Goal: Information Seeking & Learning: Check status

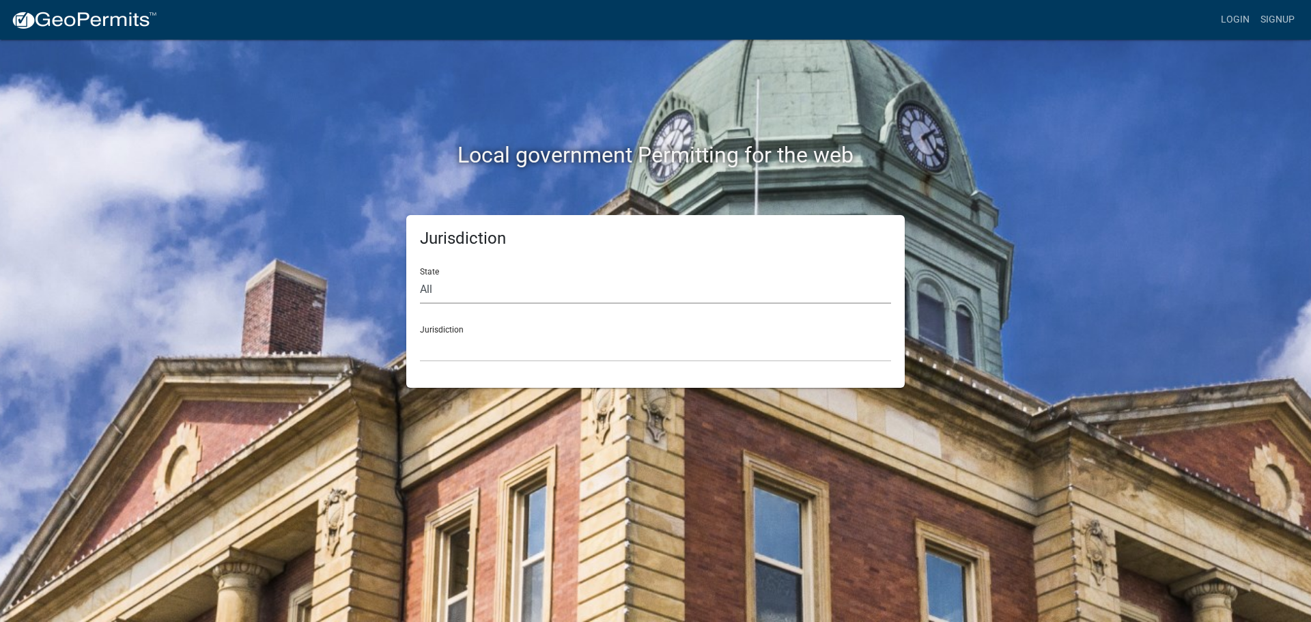
click at [422, 289] on select "All [US_STATE] [US_STATE] [US_STATE] [US_STATE] [US_STATE] [US_STATE] [US_STATE…" at bounding box center [655, 290] width 471 height 28
select select "[US_STATE]"
click at [420, 276] on select "All [US_STATE] [US_STATE] [US_STATE] [US_STATE] [US_STATE] [US_STATE] [US_STATE…" at bounding box center [655, 290] width 471 height 28
click at [443, 330] on div "Jurisdiction City of Charlestown, Indiana City of Jeffersonville, Indiana City …" at bounding box center [655, 338] width 471 height 47
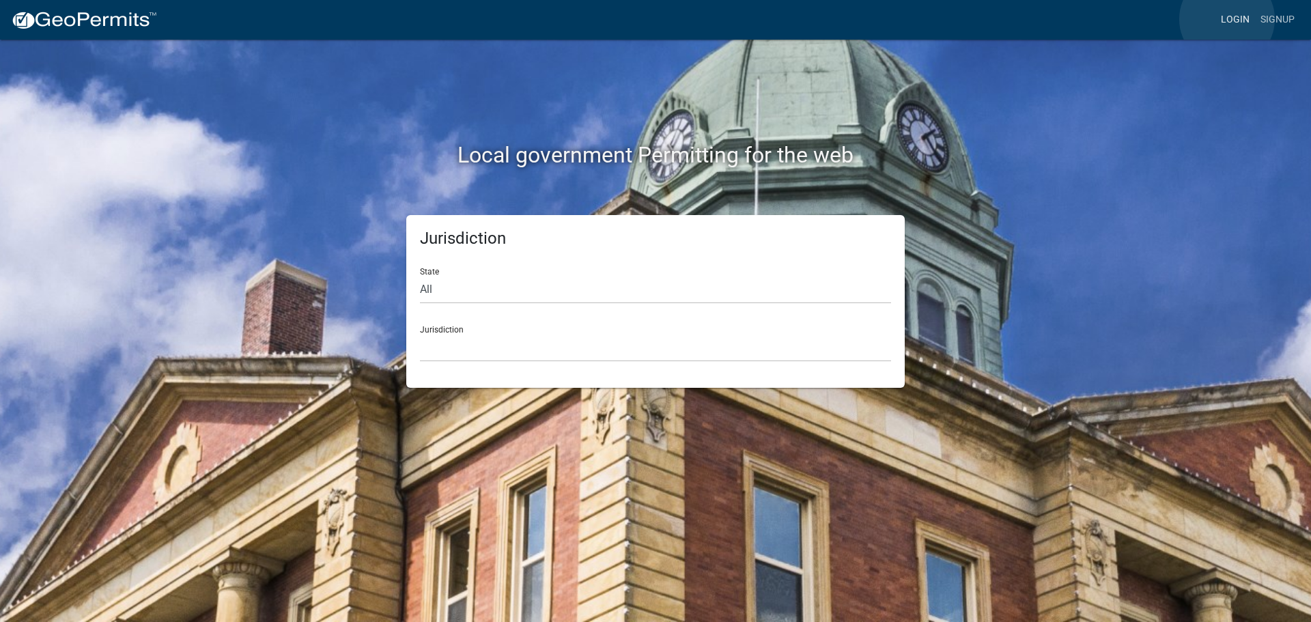
click at [1227, 19] on link "Login" at bounding box center [1235, 20] width 40 height 26
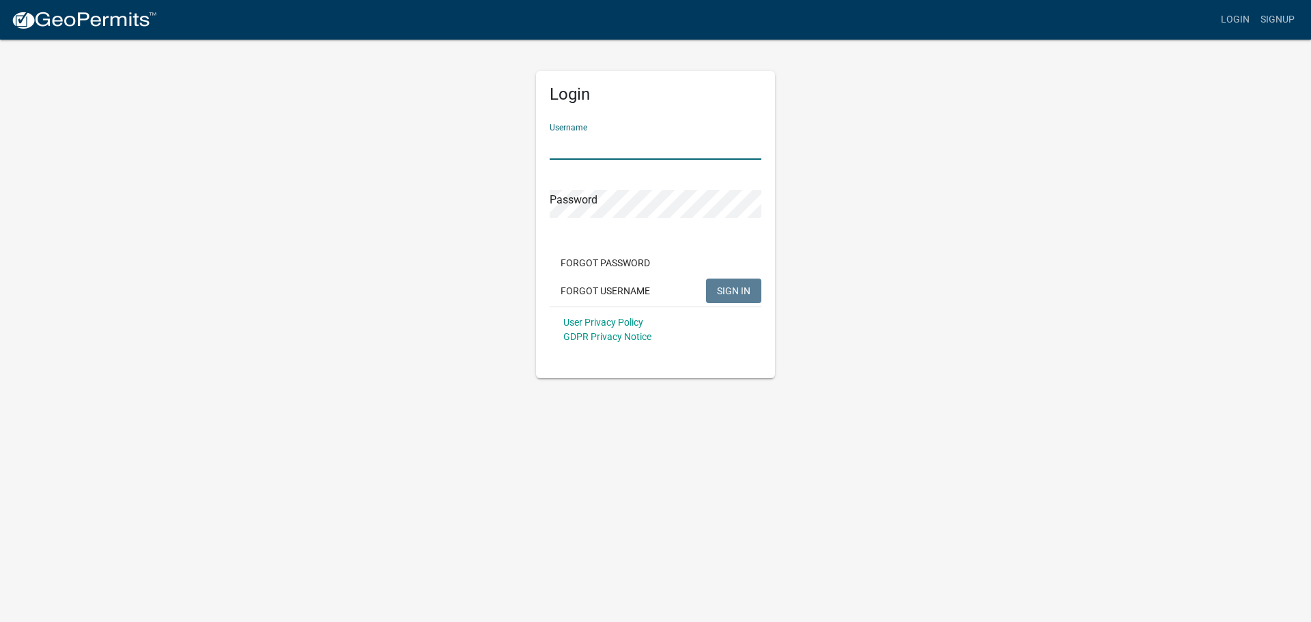
click at [591, 142] on input "Username" at bounding box center [655, 146] width 212 height 28
type input "bhamilton"
click at [724, 289] on span "SIGN IN" at bounding box center [733, 290] width 33 height 11
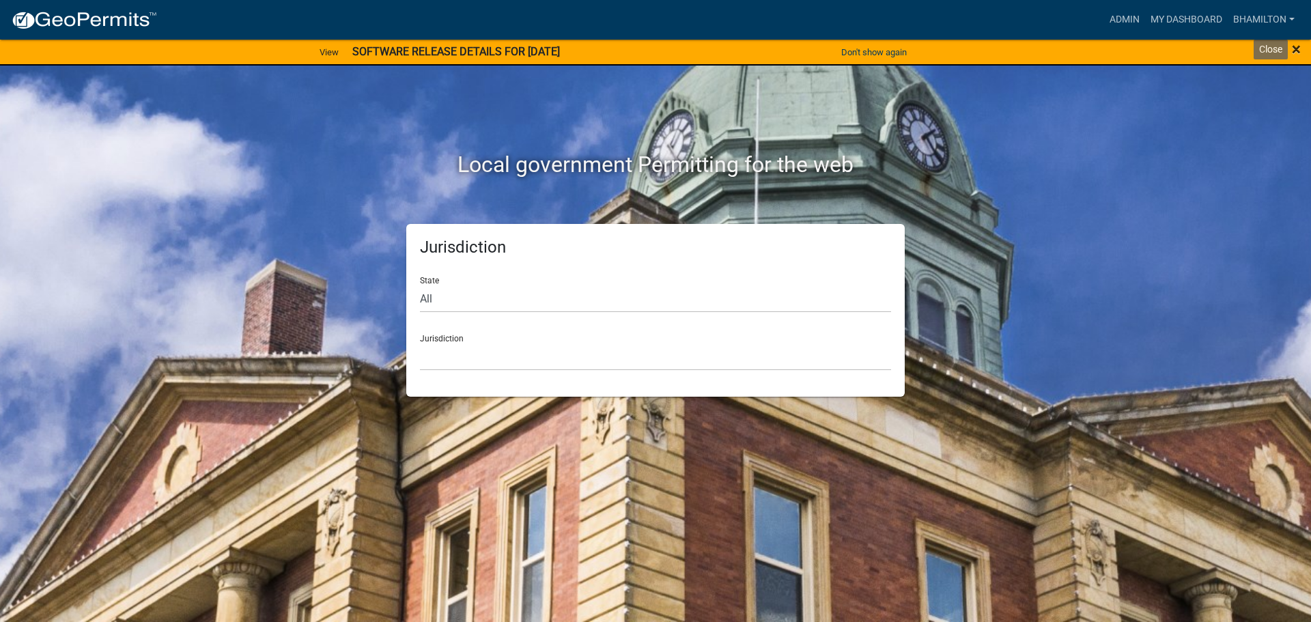
click at [1293, 44] on span "×" at bounding box center [1295, 49] width 9 height 19
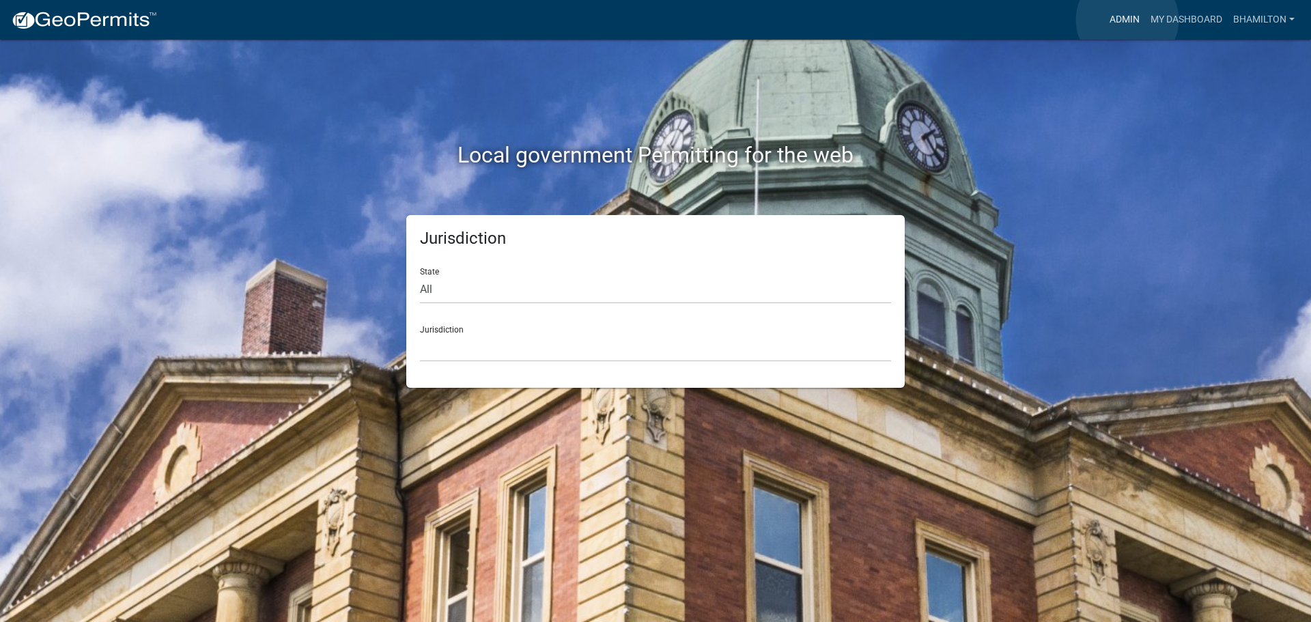
click at [1127, 20] on link "Admin" at bounding box center [1124, 20] width 41 height 26
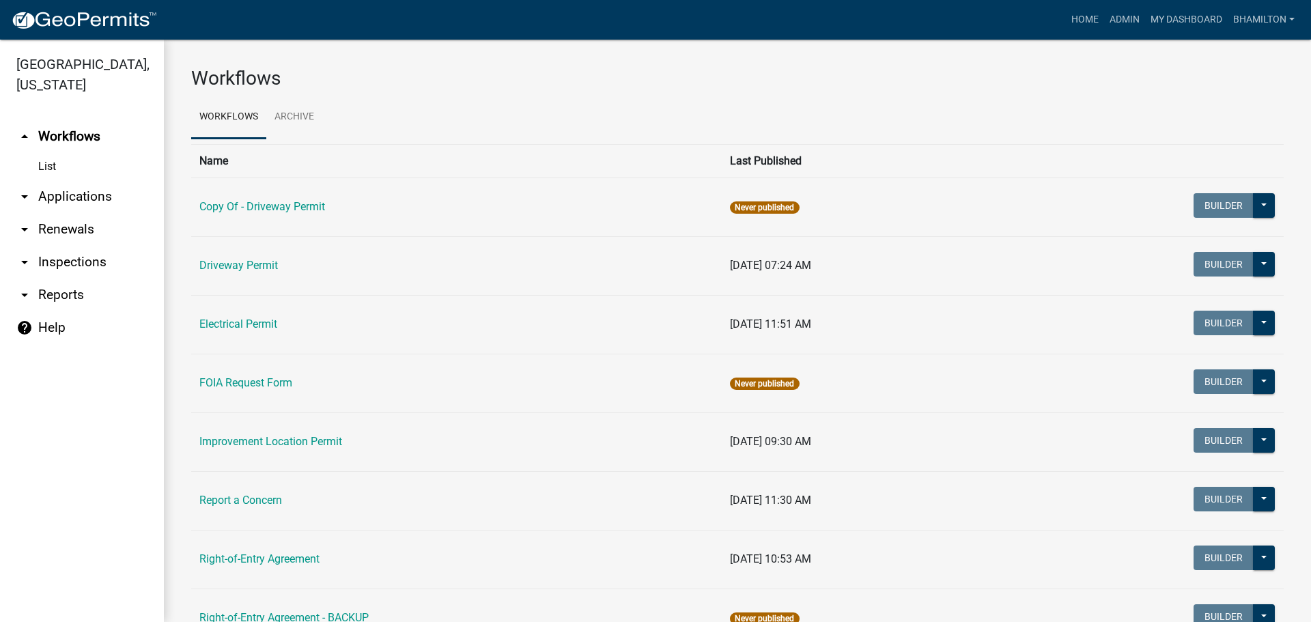
click at [81, 198] on link "arrow_drop_down Applications" at bounding box center [82, 196] width 164 height 33
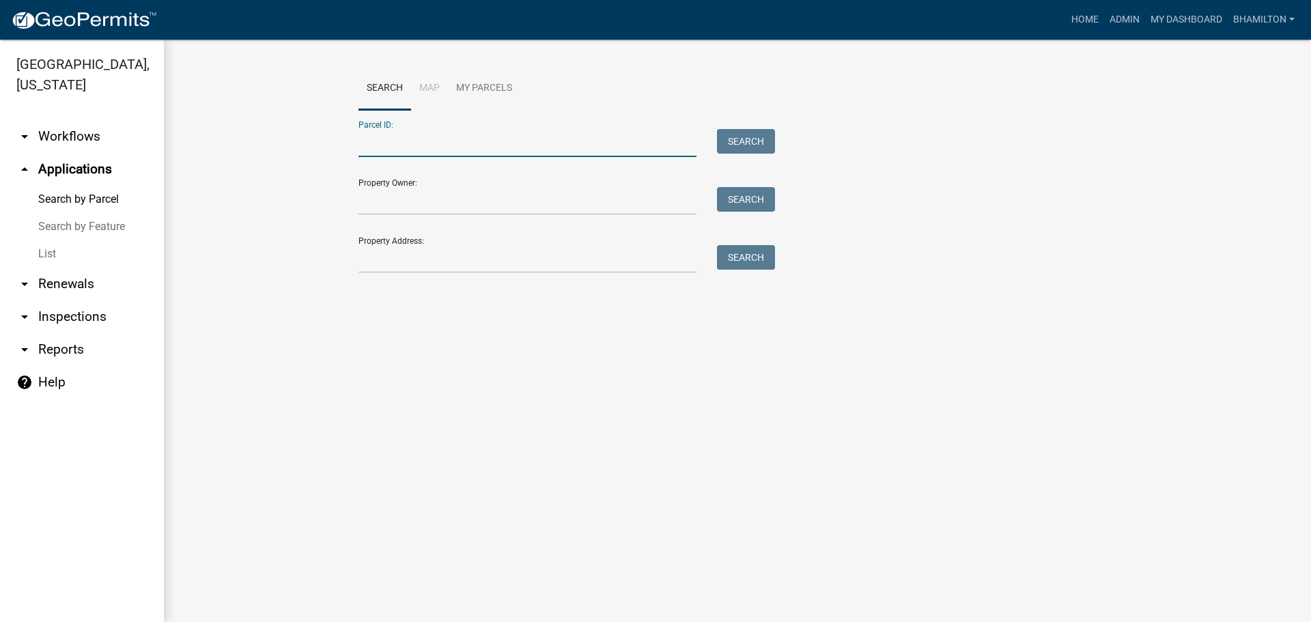
click at [377, 142] on input "Parcel ID:" at bounding box center [527, 143] width 338 height 28
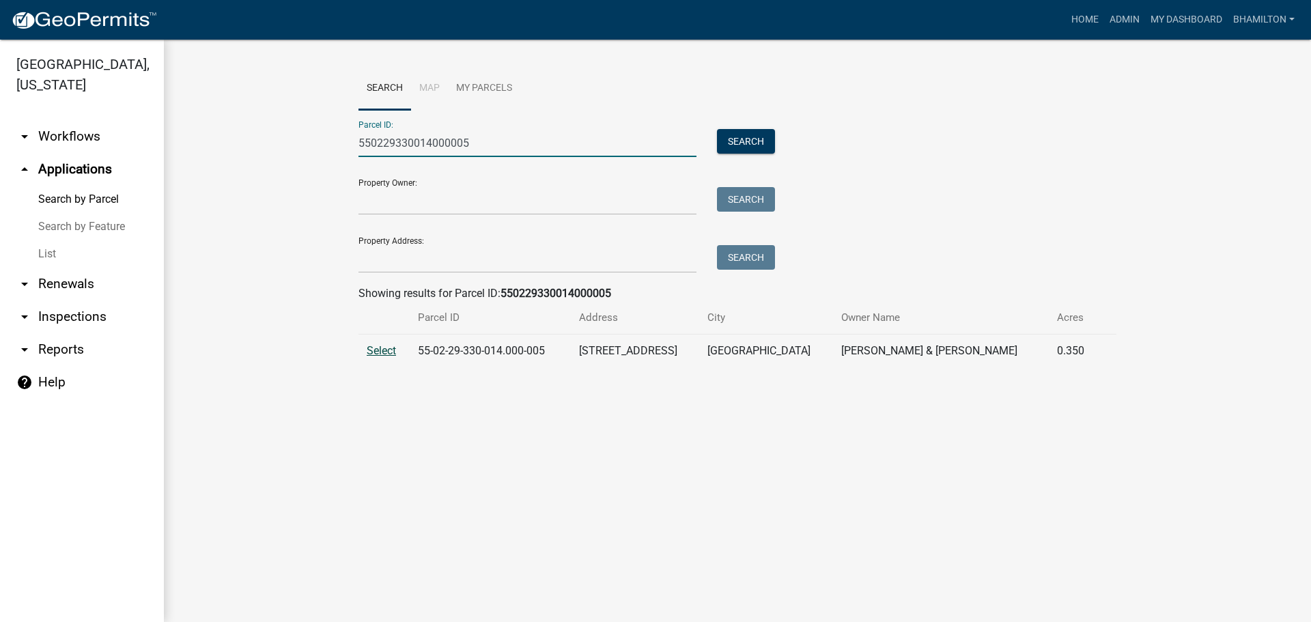
type input "550229330014000005"
click at [373, 349] on span "Select" at bounding box center [381, 350] width 29 height 13
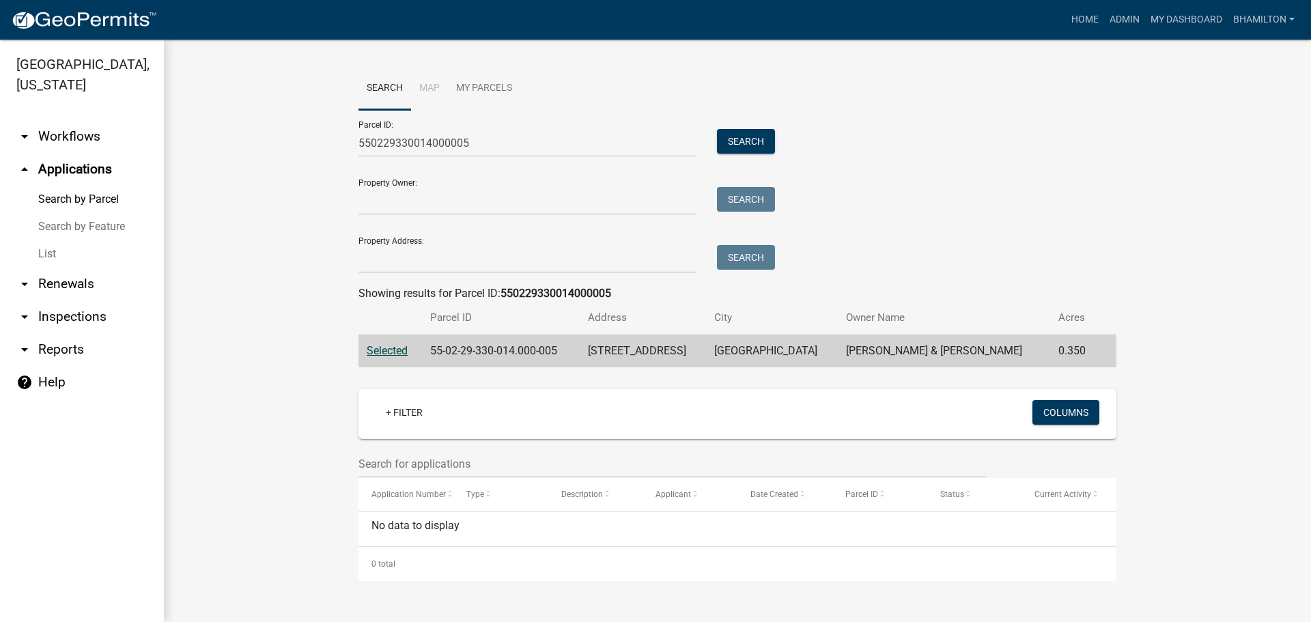
click at [386, 349] on span "Selected" at bounding box center [387, 350] width 41 height 13
click at [82, 160] on link "arrow_drop_up Applications" at bounding box center [82, 169] width 164 height 33
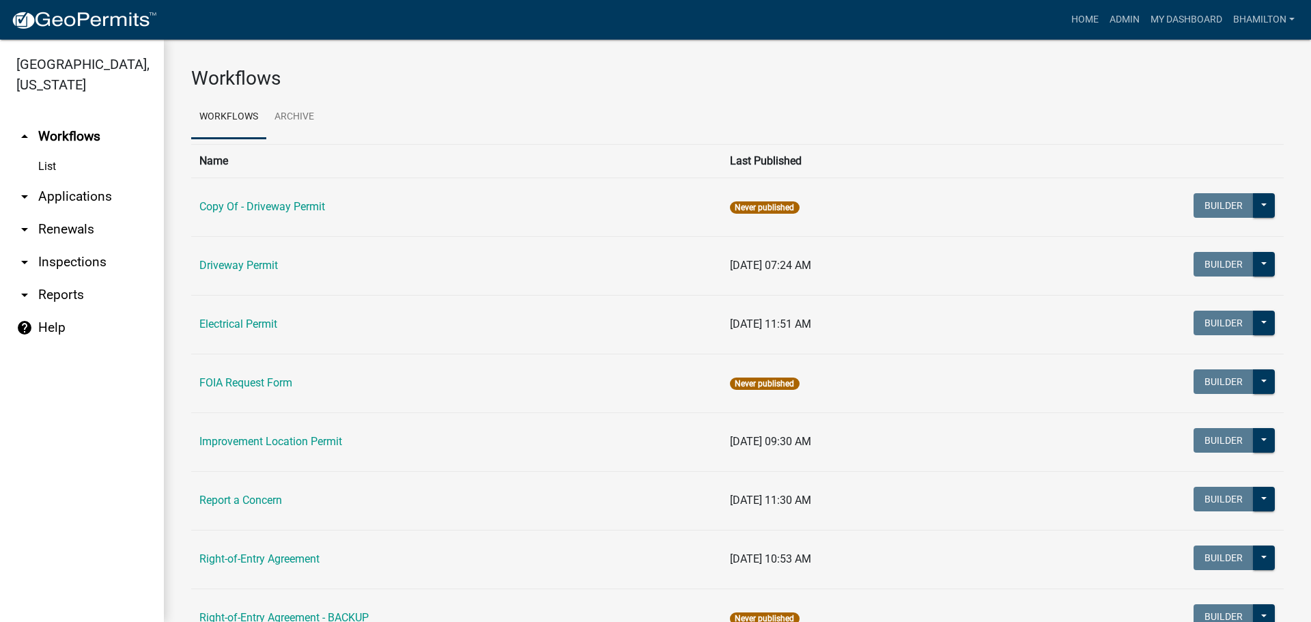
click at [69, 192] on link "arrow_drop_down Applications" at bounding box center [82, 196] width 164 height 33
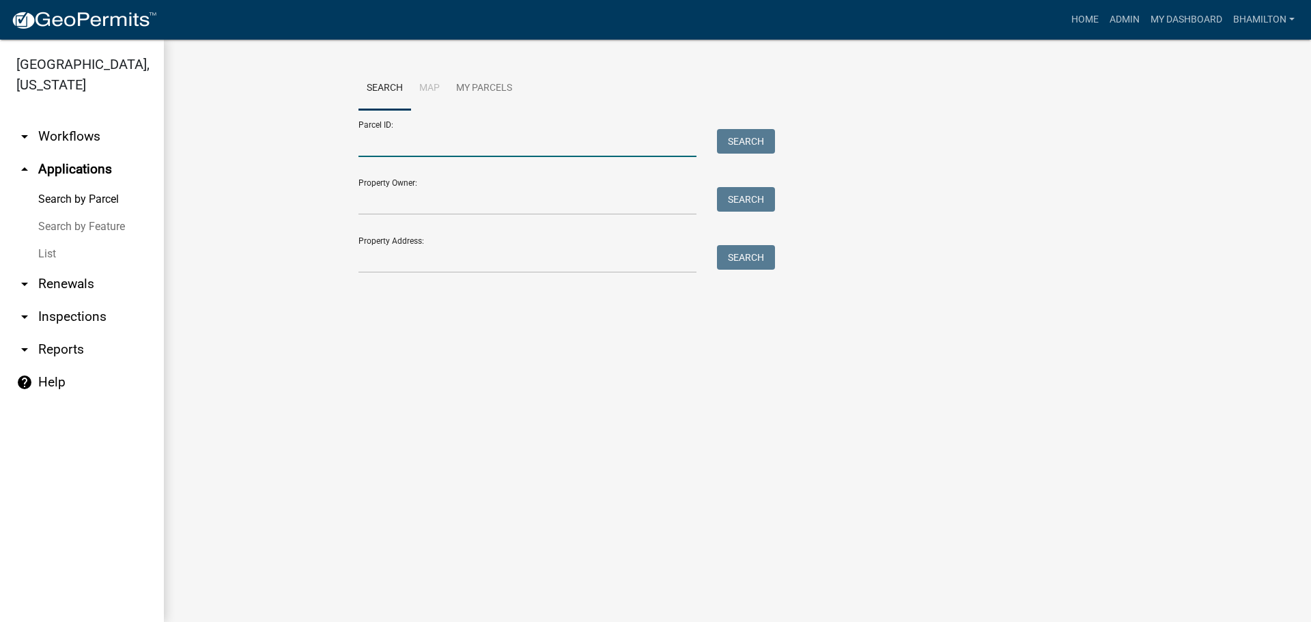
click at [377, 148] on input "Parcel ID:" at bounding box center [527, 143] width 338 height 28
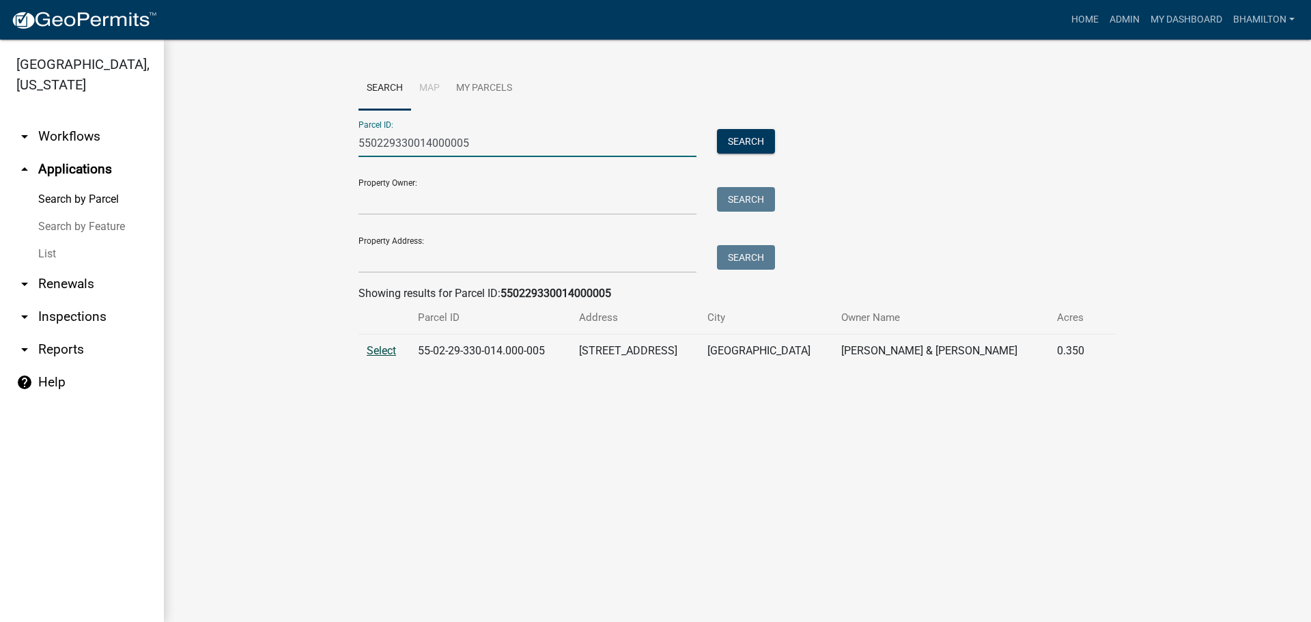
type input "550229330014000005"
click at [384, 348] on span "Select" at bounding box center [381, 350] width 29 height 13
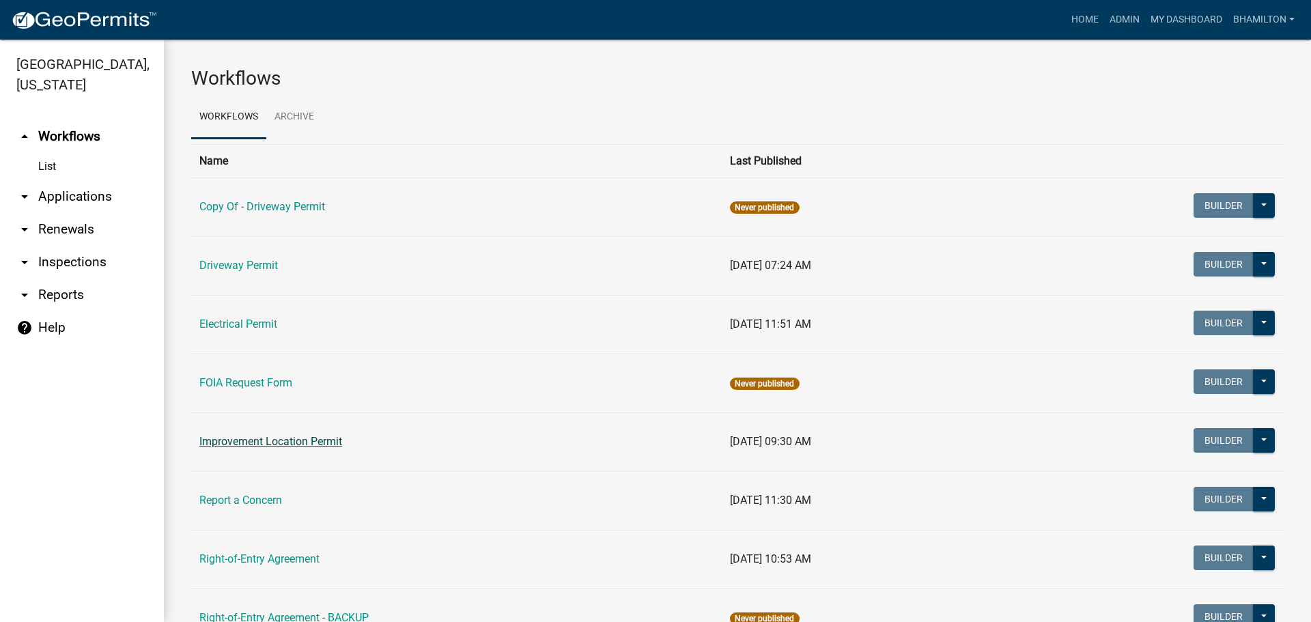
click at [276, 441] on link "Improvement Location Permit" at bounding box center [270, 441] width 143 height 13
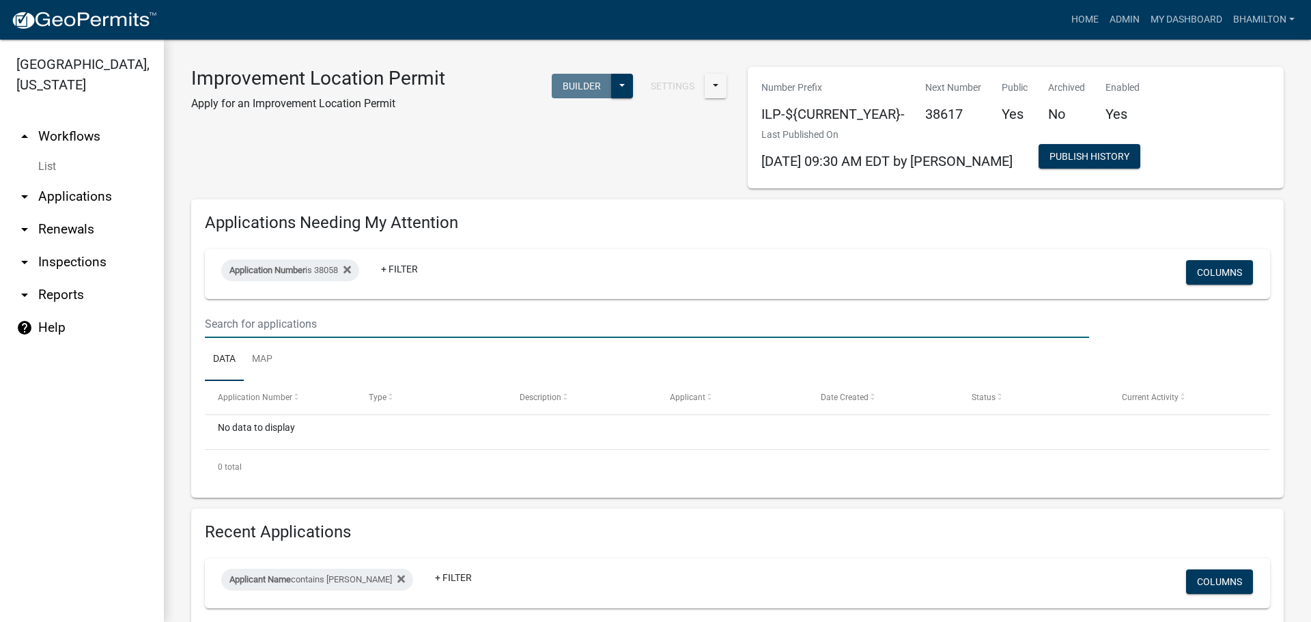
drag, startPoint x: 332, startPoint y: 319, endPoint x: 162, endPoint y: 317, distance: 170.0
click at [162, 317] on div "Morgan County, Indiana arrow_drop_up Workflows List arrow_drop_down Application…" at bounding box center [655, 331] width 1311 height 582
click at [320, 322] on input "text" at bounding box center [647, 324] width 884 height 28
click at [340, 271] on div "Application Number is 38058" at bounding box center [290, 270] width 138 height 22
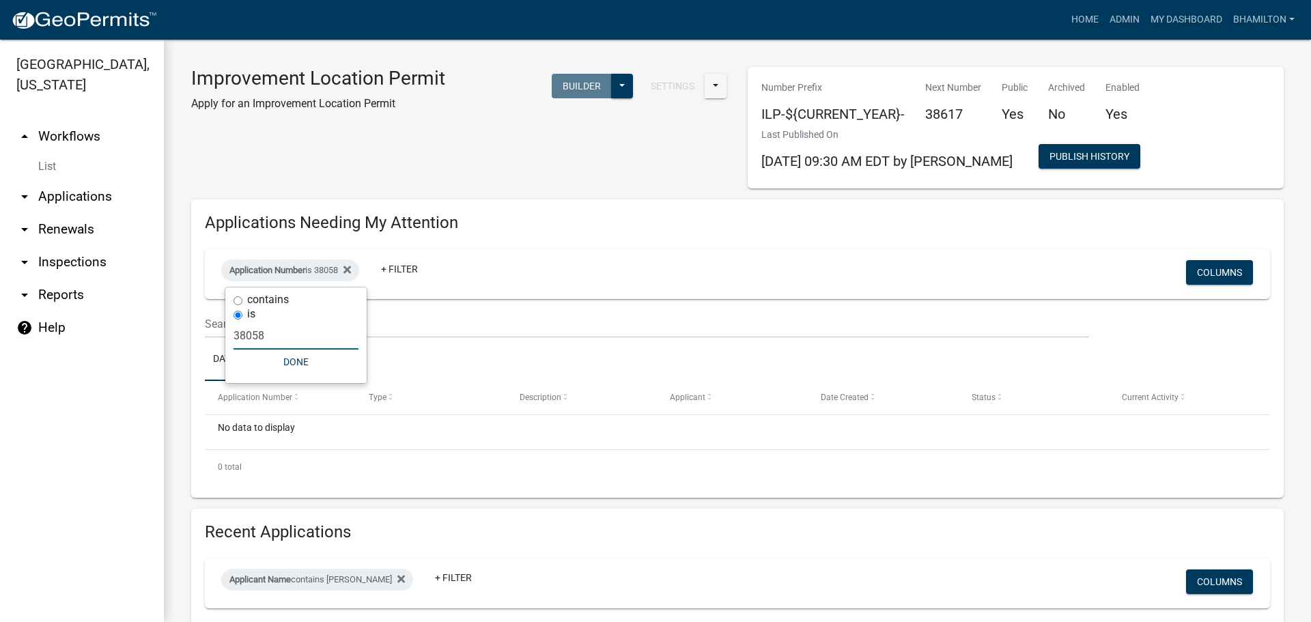
drag, startPoint x: 273, startPoint y: 339, endPoint x: 194, endPoint y: 339, distance: 79.2
click at [194, 339] on body "Internet Explorer does NOT work with GeoPermits. Get a new browser for more sec…" at bounding box center [655, 311] width 1311 height 622
type input "3"
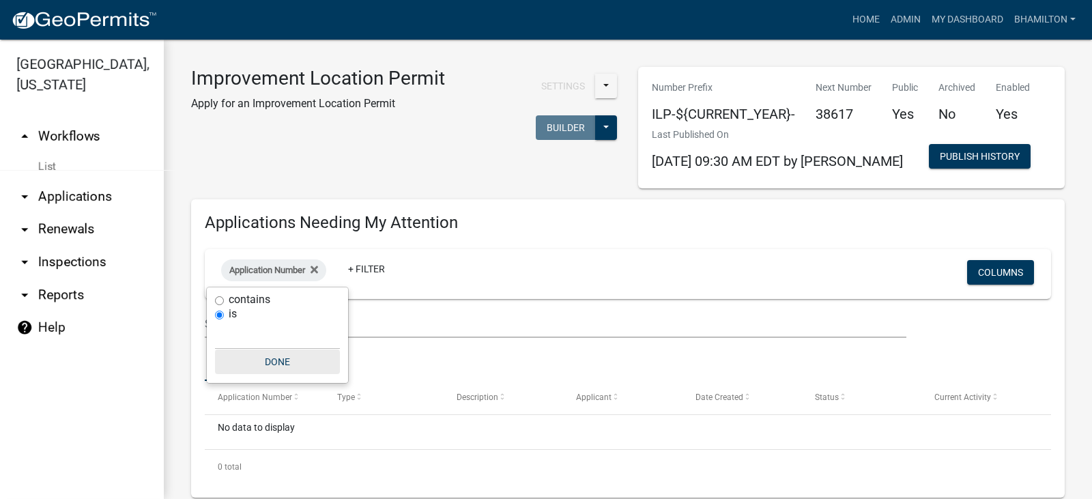
click at [276, 357] on button "Done" at bounding box center [277, 361] width 125 height 25
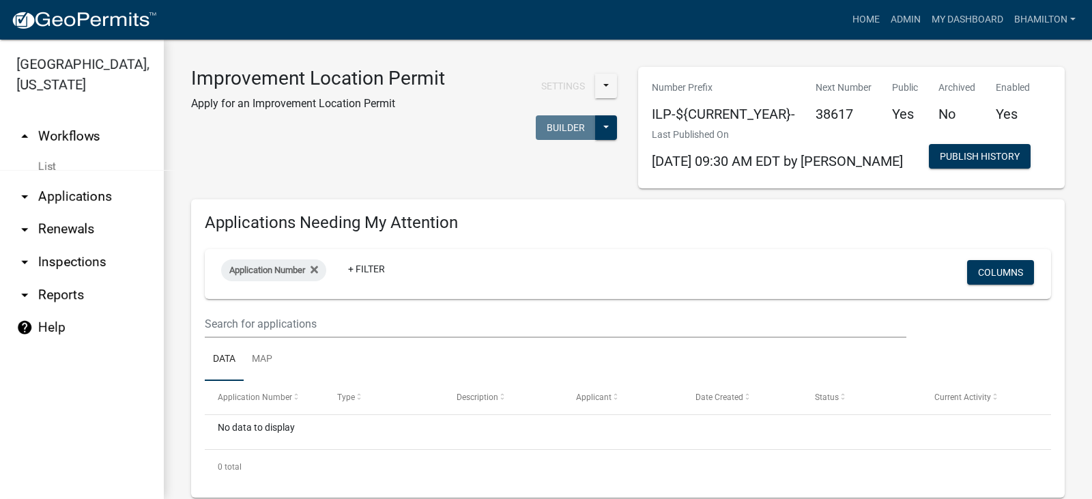
click at [62, 192] on link "arrow_drop_down Applications" at bounding box center [82, 196] width 164 height 33
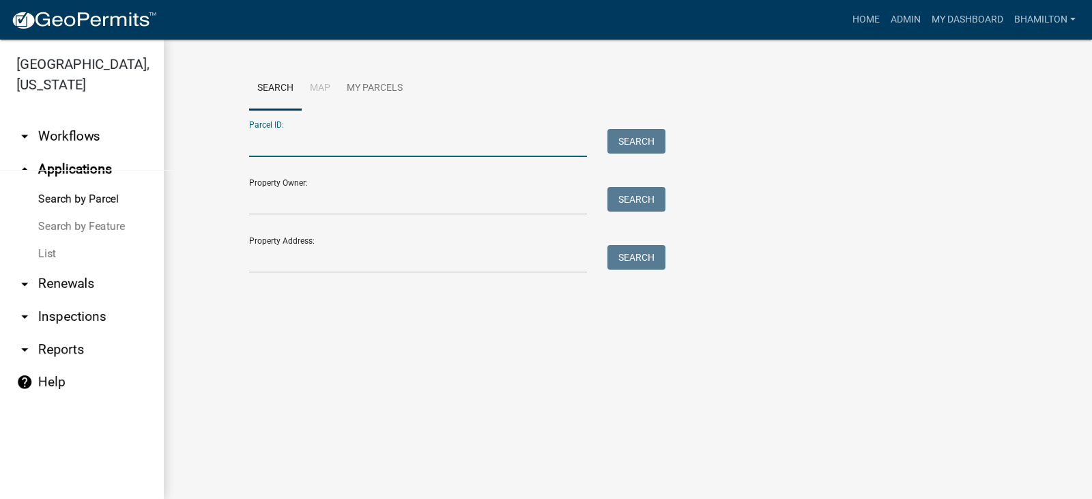
click at [295, 147] on input "Parcel ID:" at bounding box center [418, 143] width 338 height 28
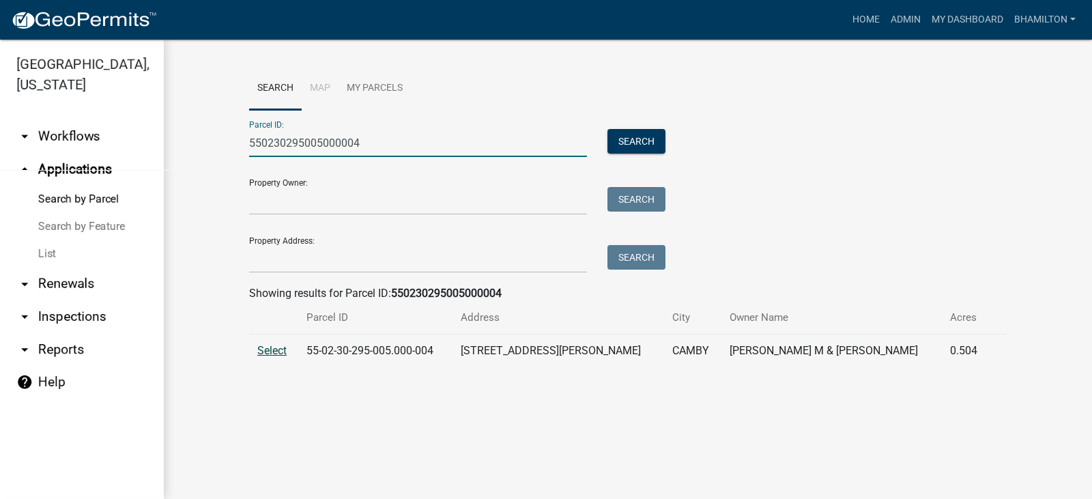
type input "550230295005000004"
click at [269, 354] on span "Select" at bounding box center [271, 350] width 29 height 13
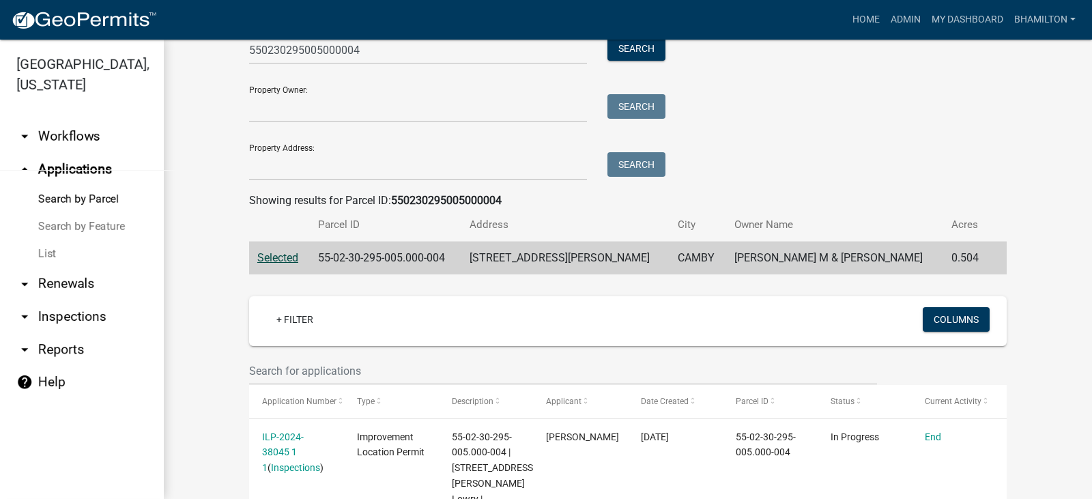
scroll to position [192, 0]
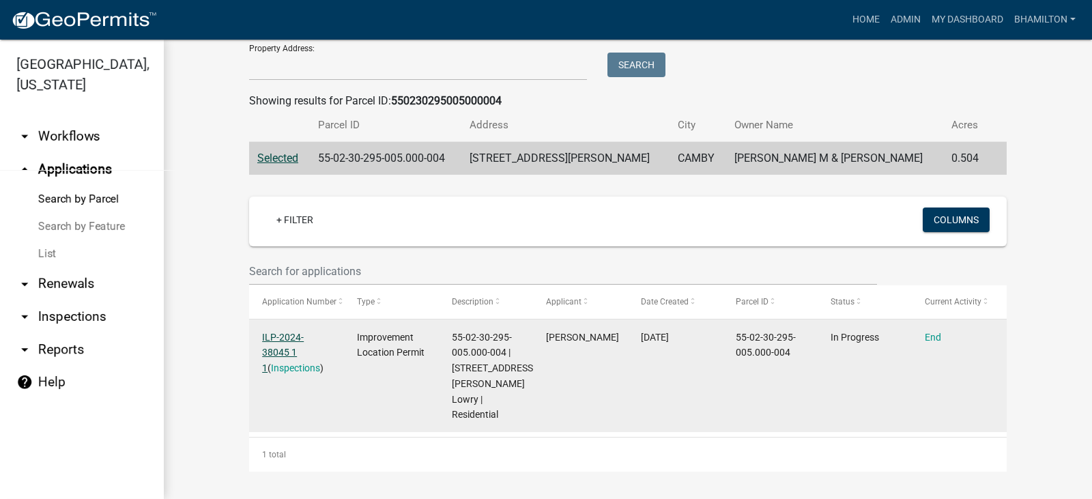
click at [304, 332] on link "ILP-2024-38045 1 1" at bounding box center [283, 353] width 42 height 42
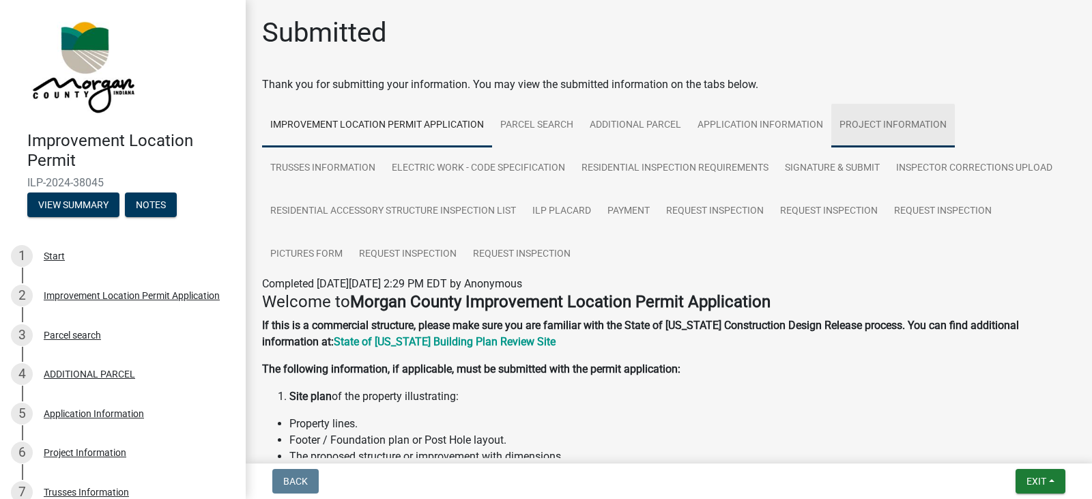
click at [904, 123] on link "Project Information" at bounding box center [893, 126] width 124 height 44
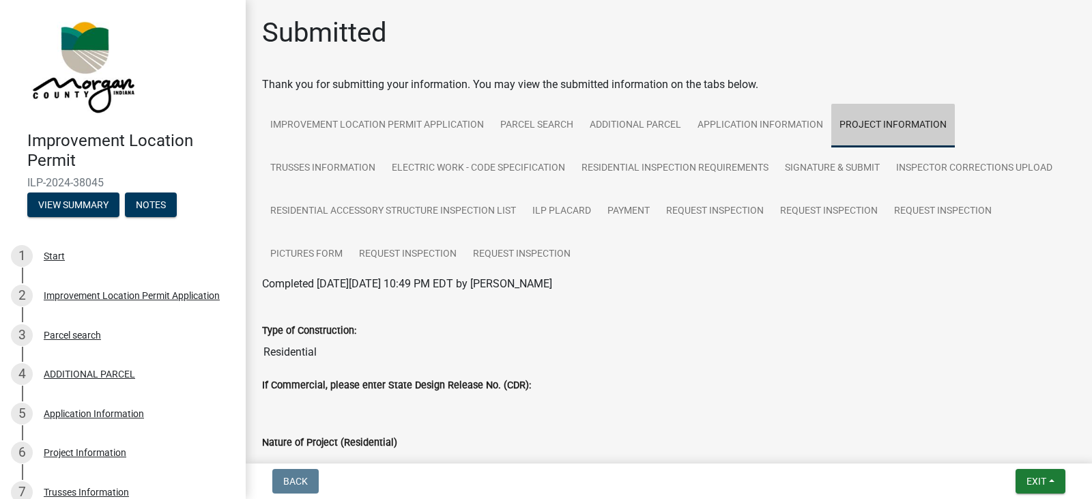
click at [904, 123] on link "Project Information" at bounding box center [893, 126] width 124 height 44
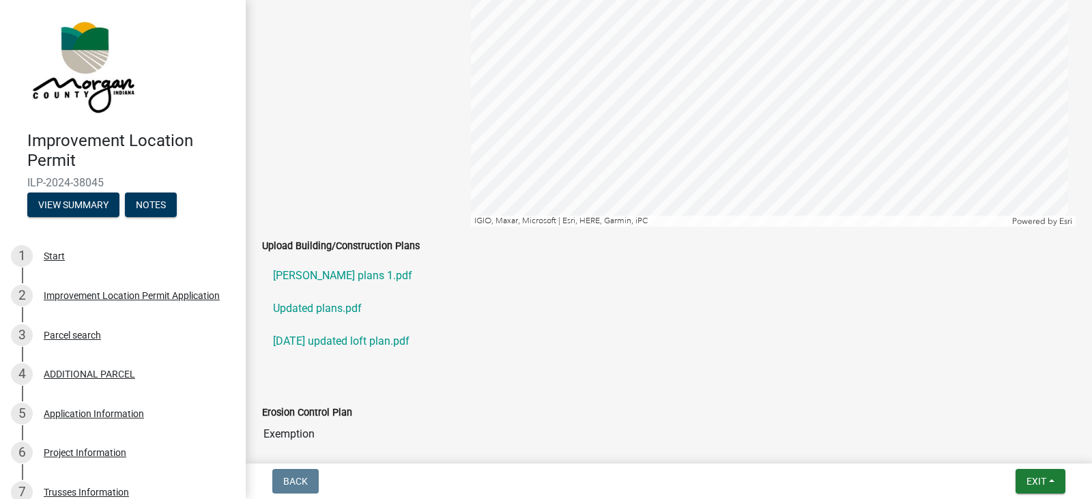
scroll to position [2253, 0]
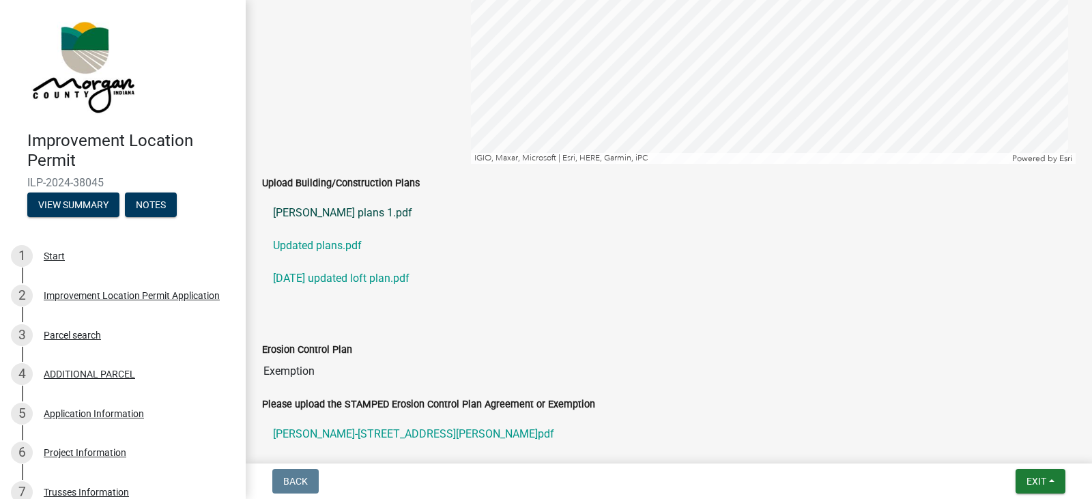
click at [319, 214] on link "lowry plans 1.pdf" at bounding box center [669, 213] width 814 height 33
click at [317, 246] on link "Updated plans.pdf" at bounding box center [669, 245] width 814 height 33
click at [350, 279] on link "Dec 19 2024 updated loft plan.pdf" at bounding box center [669, 278] width 814 height 33
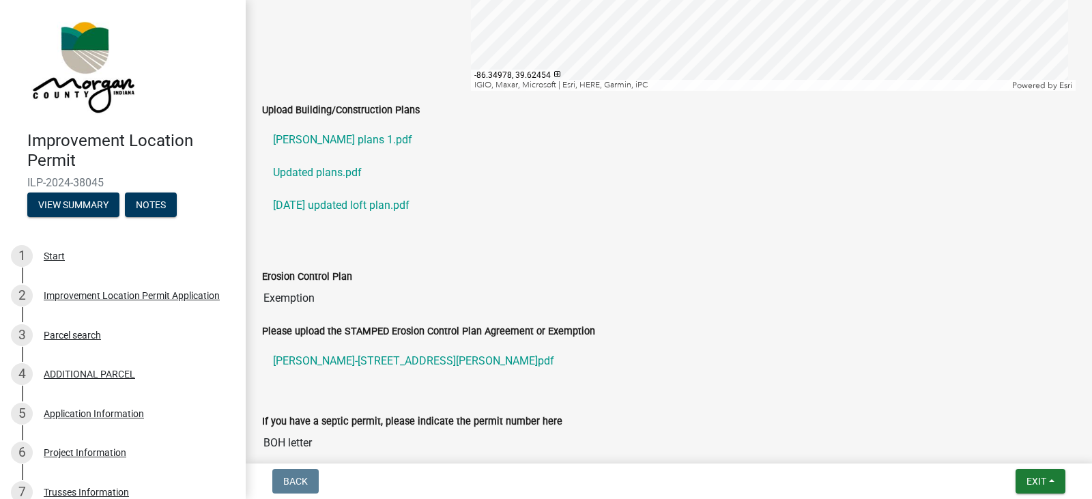
scroll to position [2526, 0]
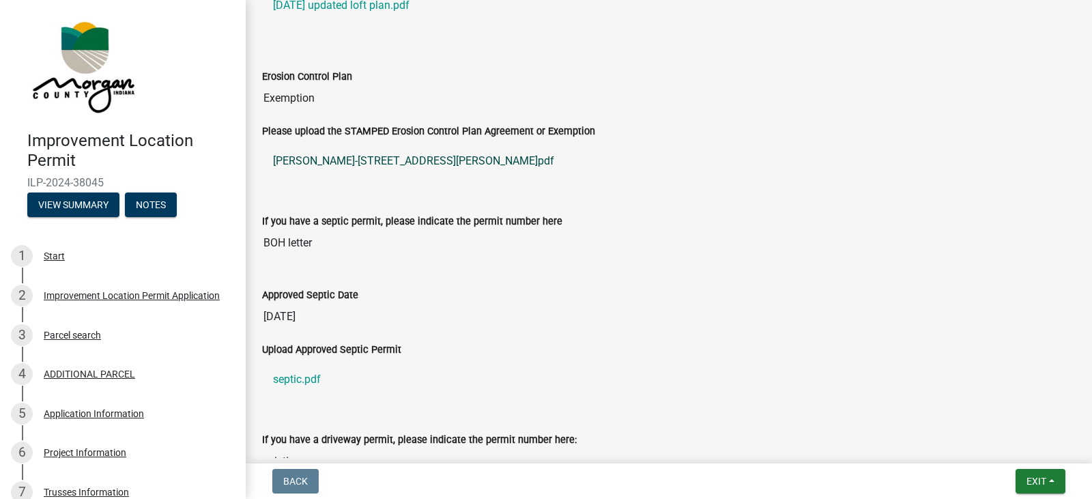
click at [354, 162] on link "Lowry-4306 E Allison Rd.pdf" at bounding box center [669, 161] width 814 height 33
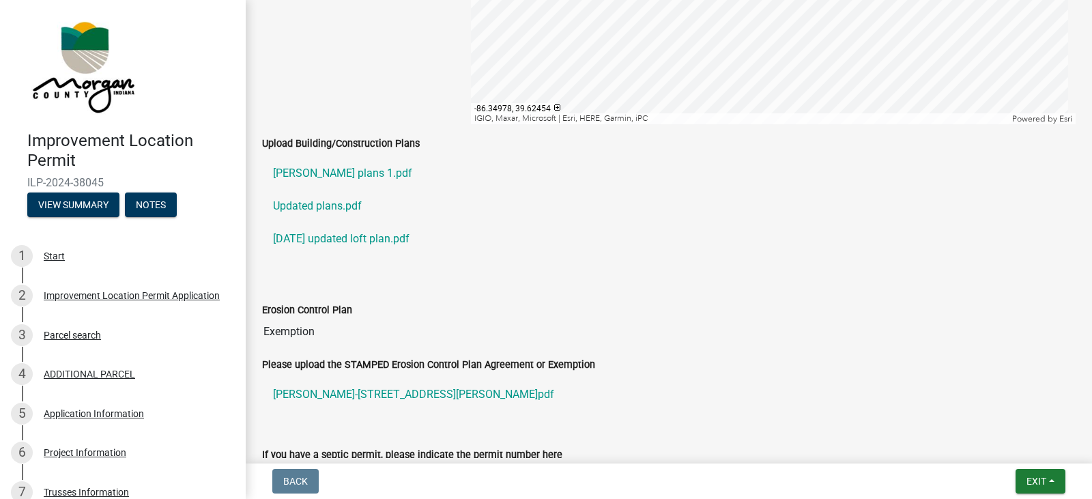
scroll to position [2410, 0]
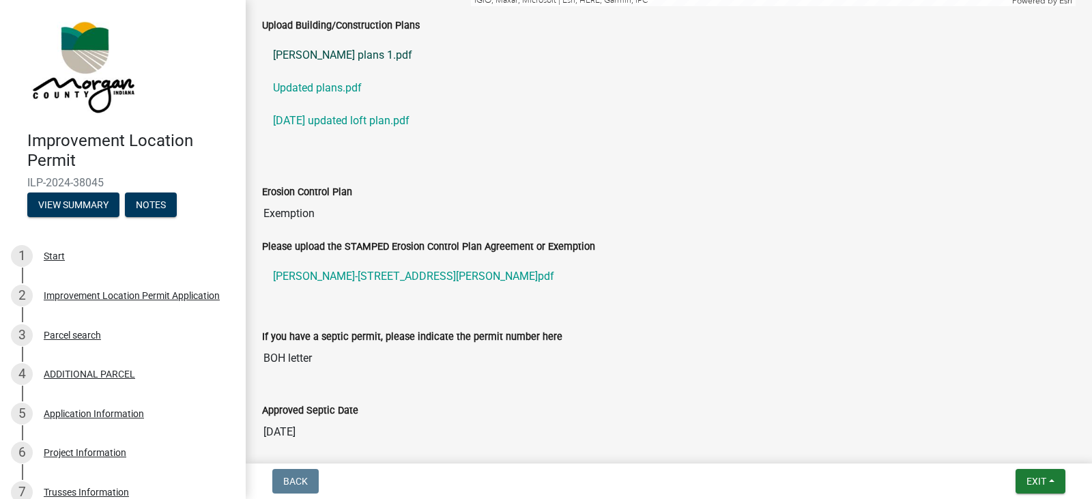
click at [316, 56] on link "lowry plans 1.pdf" at bounding box center [669, 55] width 814 height 33
click at [350, 117] on link "Dec 19 2024 updated loft plan.pdf" at bounding box center [669, 120] width 814 height 33
click at [330, 88] on link "Updated plans.pdf" at bounding box center [669, 88] width 814 height 33
click at [355, 124] on link "Dec 19 2024 updated loft plan.pdf" at bounding box center [669, 120] width 814 height 33
click at [349, 91] on link "Updated plans.pdf" at bounding box center [669, 88] width 814 height 33
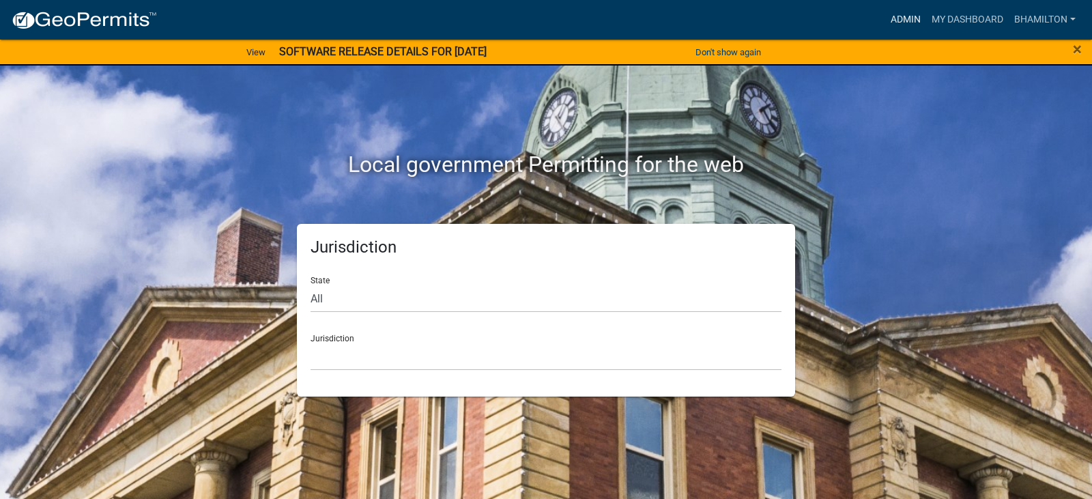
click at [902, 22] on link "Admin" at bounding box center [905, 20] width 41 height 26
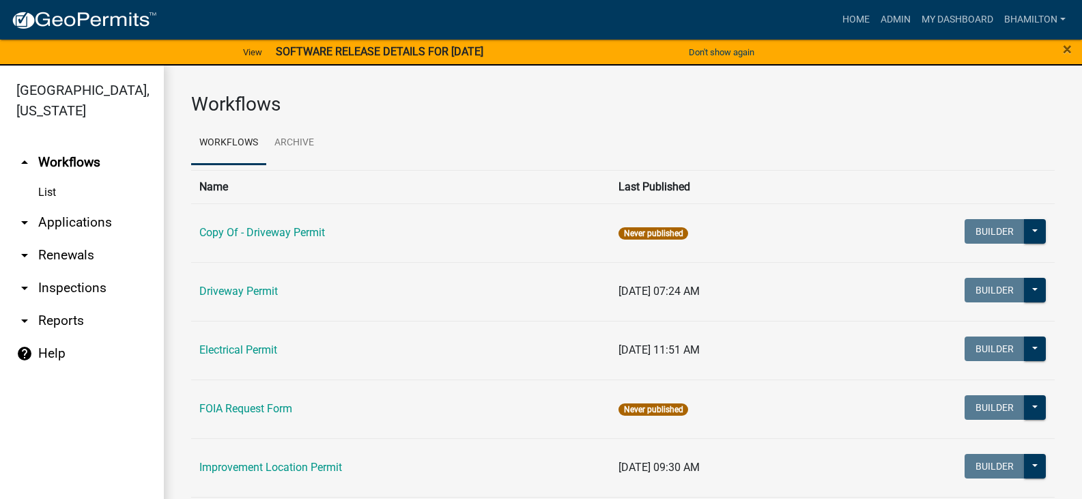
click at [88, 223] on link "arrow_drop_down Applications" at bounding box center [82, 222] width 164 height 33
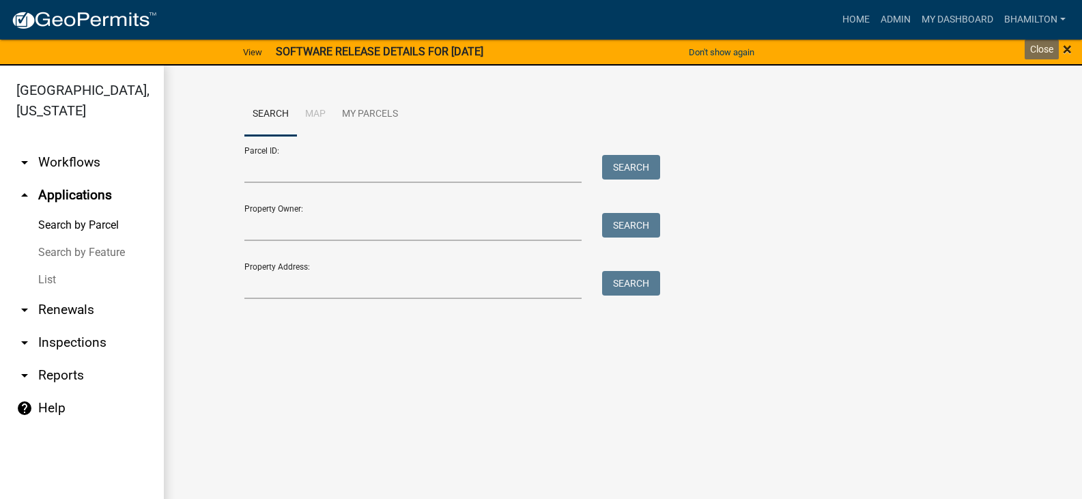
click at [1069, 44] on span "×" at bounding box center [1067, 49] width 9 height 19
